Goal: Navigation & Orientation: Find specific page/section

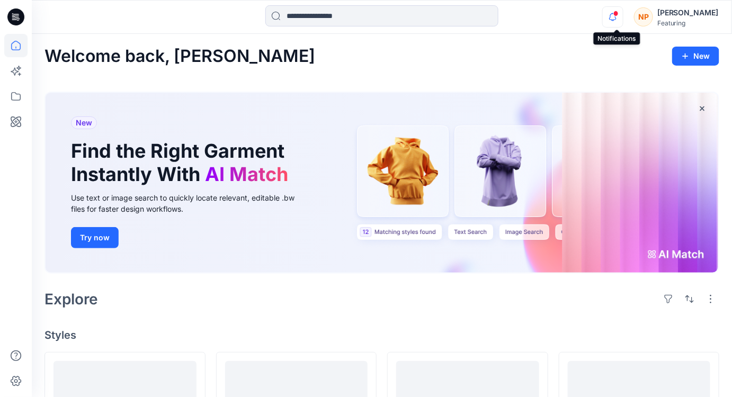
click at [617, 21] on icon "button" at bounding box center [613, 16] width 20 height 21
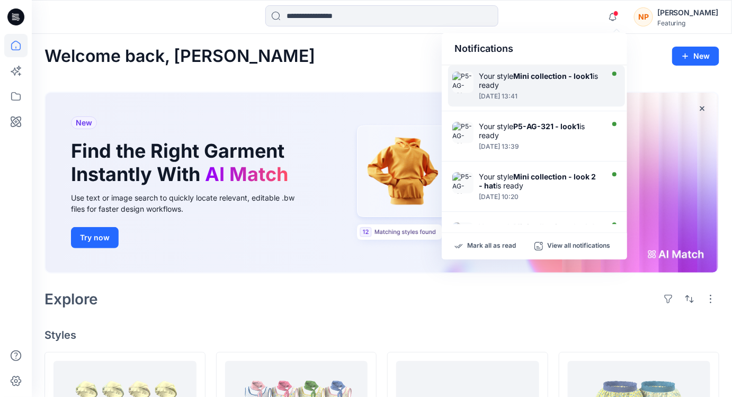
click at [585, 92] on div at bounding box center [540, 91] width 122 height 2
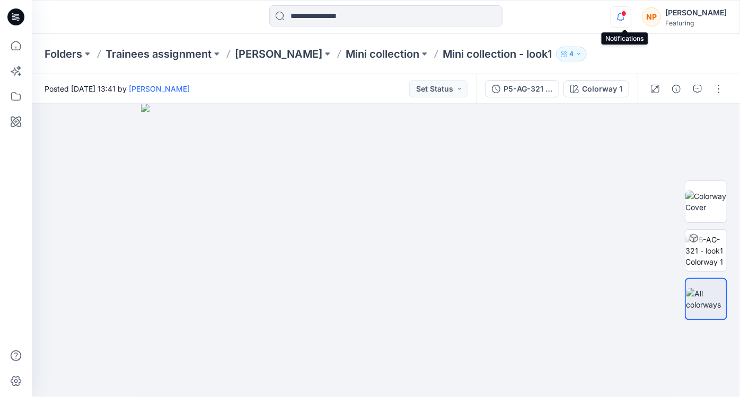
click at [631, 17] on icon "button" at bounding box center [620, 16] width 20 height 21
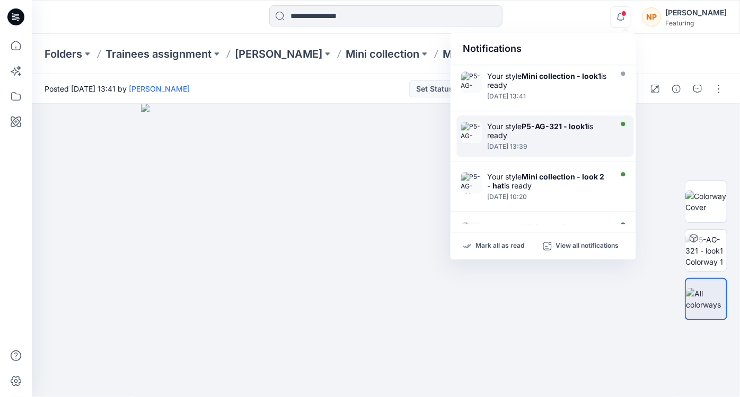
click at [587, 126] on strong "P5-AG-321 - look1" at bounding box center [555, 126] width 66 height 9
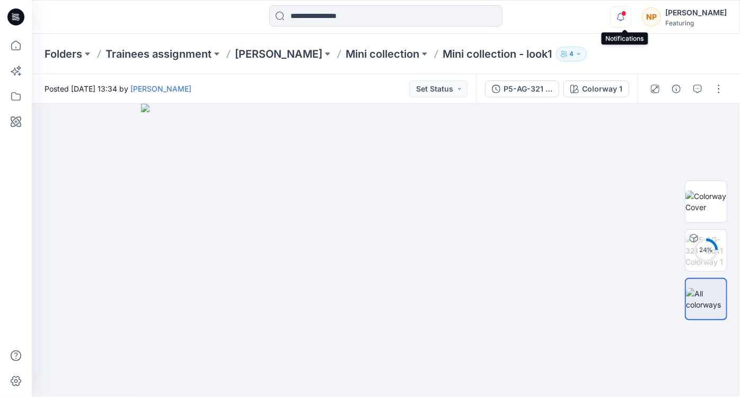
click at [623, 16] on icon "button" at bounding box center [620, 16] width 20 height 21
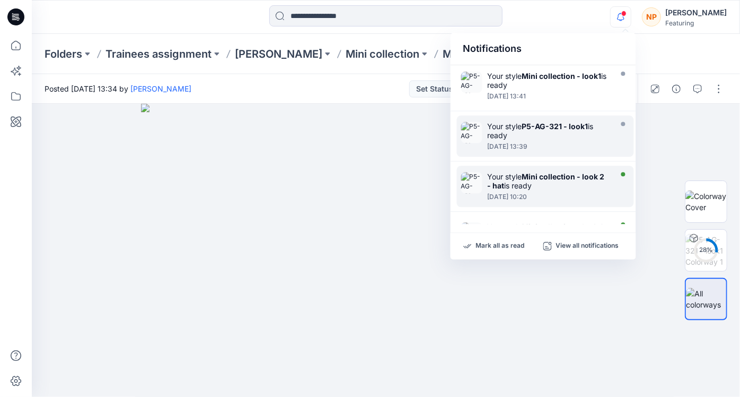
click at [569, 190] on div "Your style Mini collection - look 2 - hat is ready" at bounding box center [549, 181] width 122 height 18
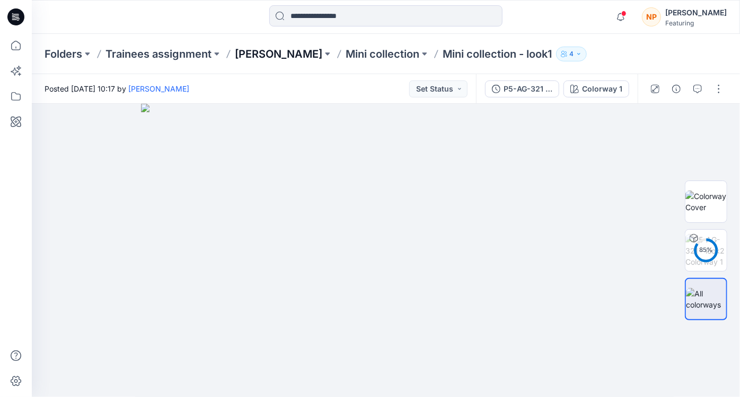
click at [289, 59] on p "[PERSON_NAME]" at bounding box center [278, 54] width 87 height 15
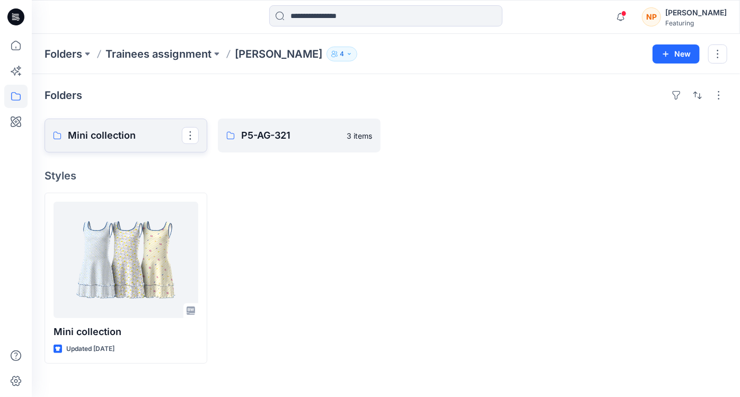
click at [131, 136] on p "Mini collection" at bounding box center [125, 135] width 114 height 15
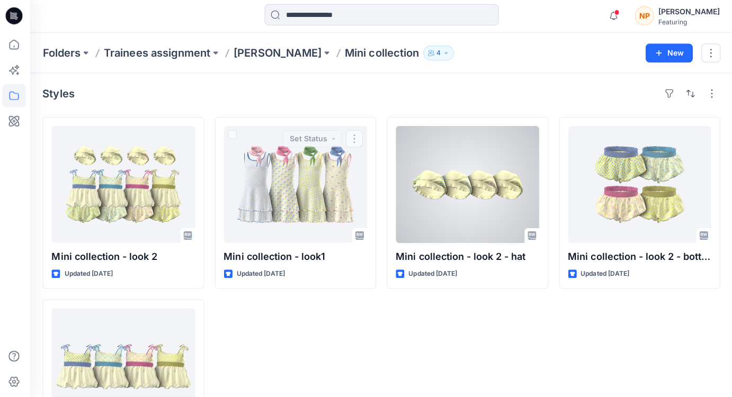
scroll to position [1, 0]
